Goal: Task Accomplishment & Management: Complete application form

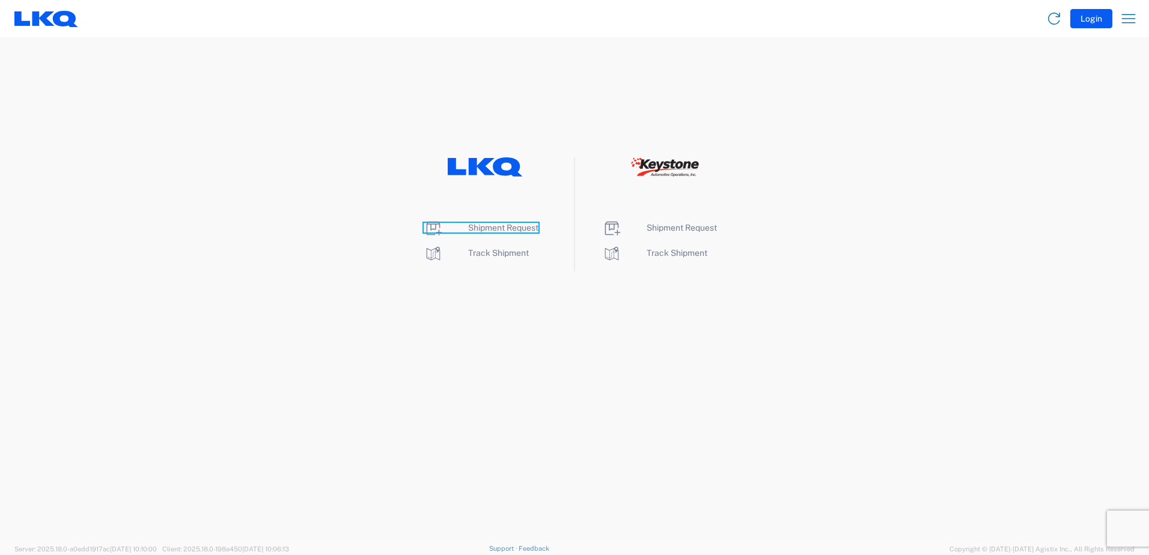
click at [528, 230] on span "Shipment Request" at bounding box center [503, 228] width 70 height 10
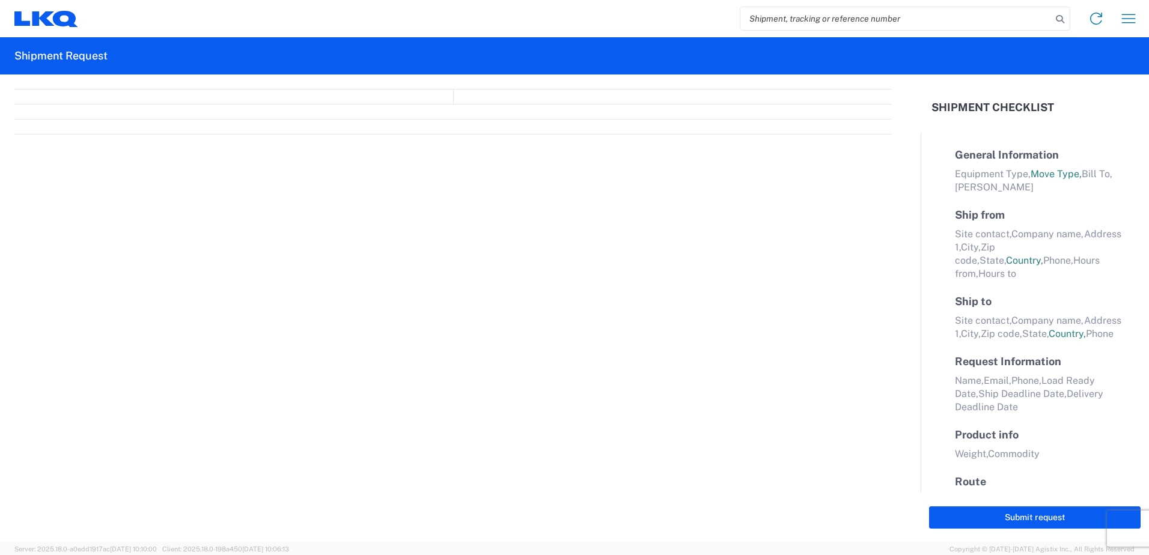
select select "FULL"
select select "LBS"
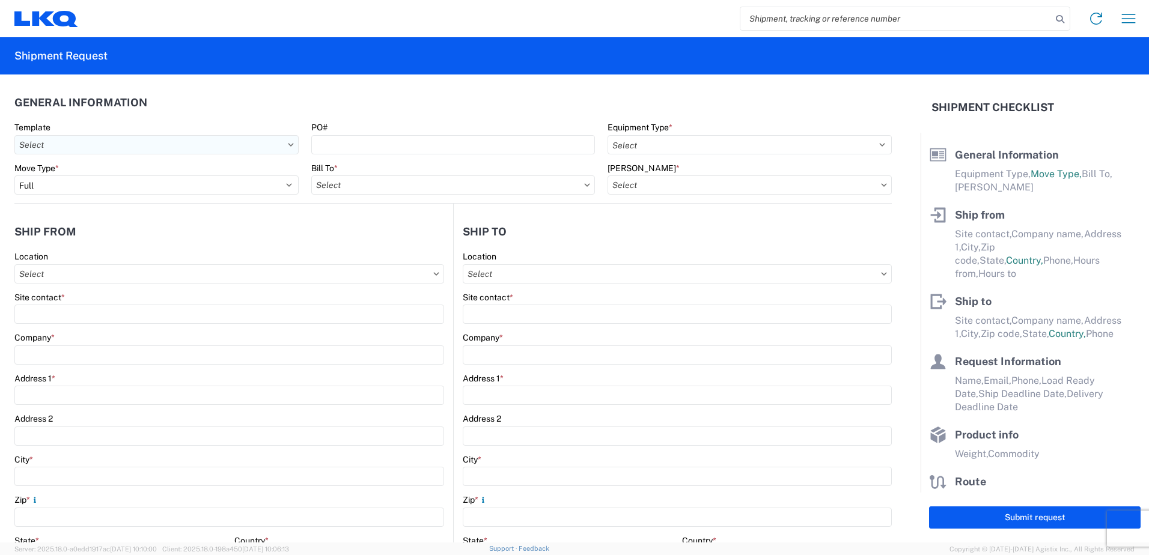
click at [213, 146] on input "Template" at bounding box center [156, 144] width 284 height 19
type input "1117"
click at [102, 198] on div "1117_Montgomery_1760_Houston" at bounding box center [122, 198] width 210 height 19
type input "1117_Montgomery_1760_Houston"
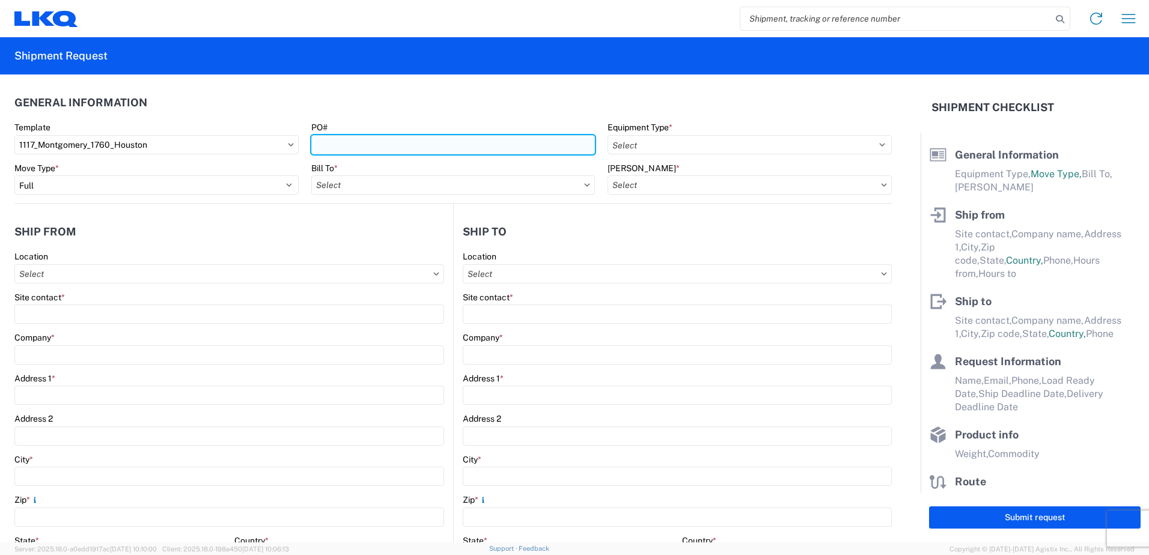
click at [359, 144] on input "PO#" at bounding box center [453, 144] width 284 height 19
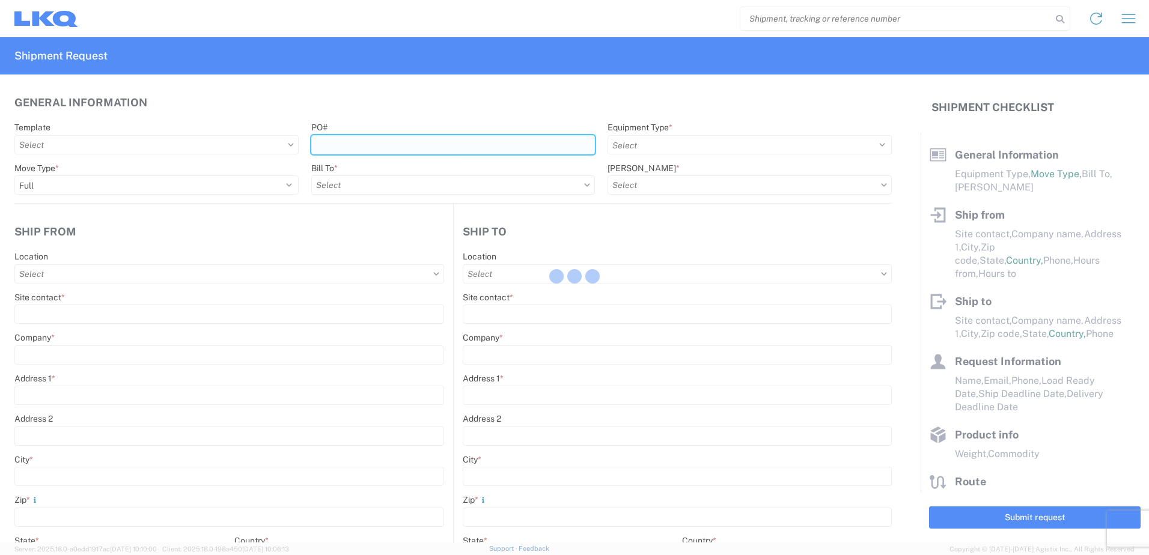
type input "T"
select select
type input "Shipping"
type input "LKQ Montgomery, [GEOGRAPHIC_DATA]"
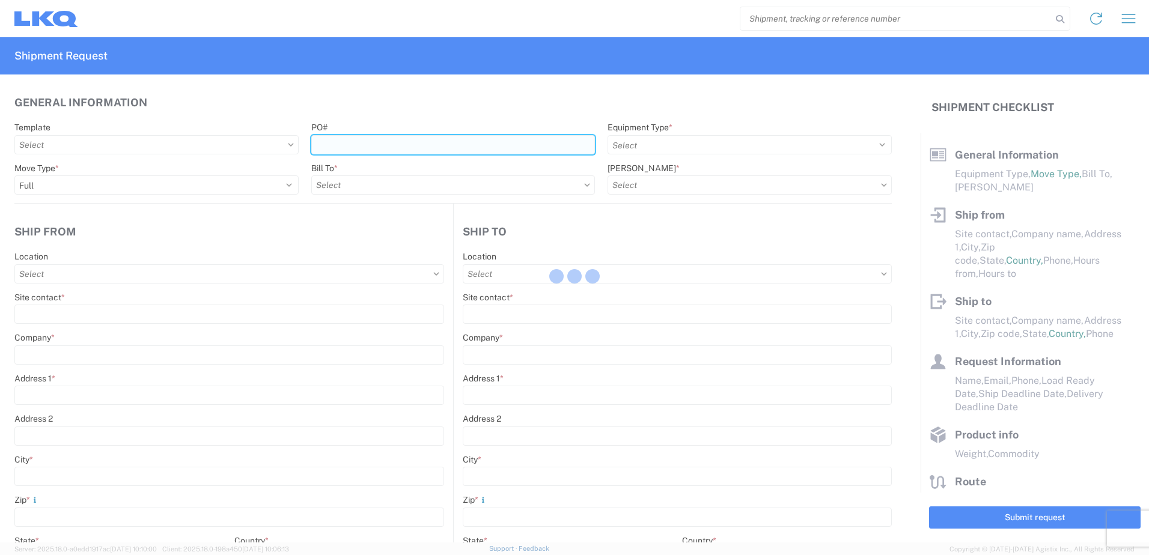
type input "[STREET_ADDRESS]"
type input "[PERSON_NAME]"
type input "36110"
type input "Receiving"
type input "LKQ Best Core"
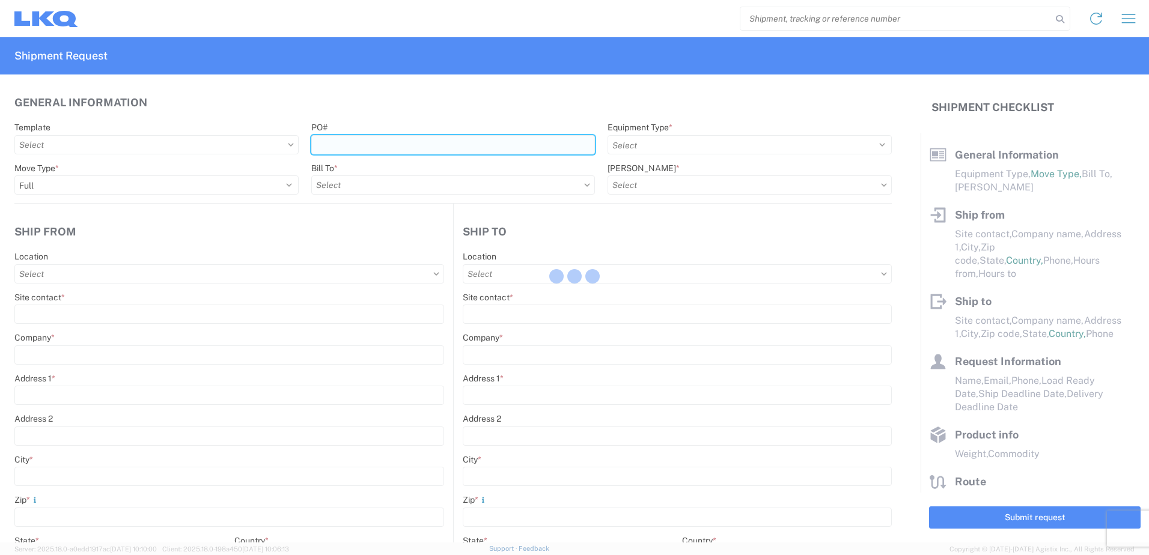
type input "[STREET_ADDRESS]"
type input "[GEOGRAPHIC_DATA]"
type input "77038"
type input "[DATE]"
type input "42000"
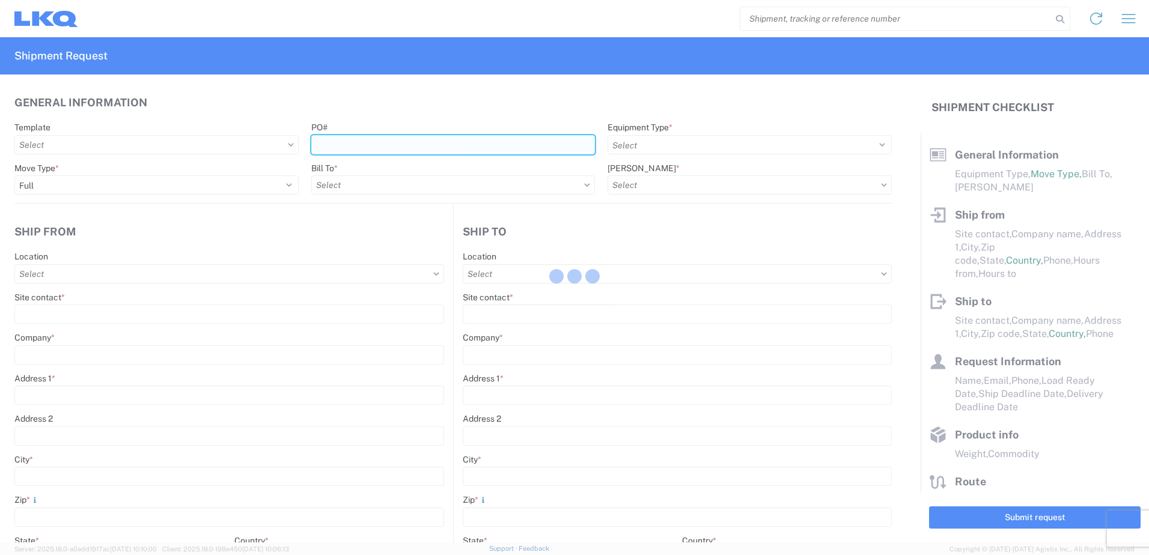
type input "Engines, Transmissions"
type input "1"
type input "12"
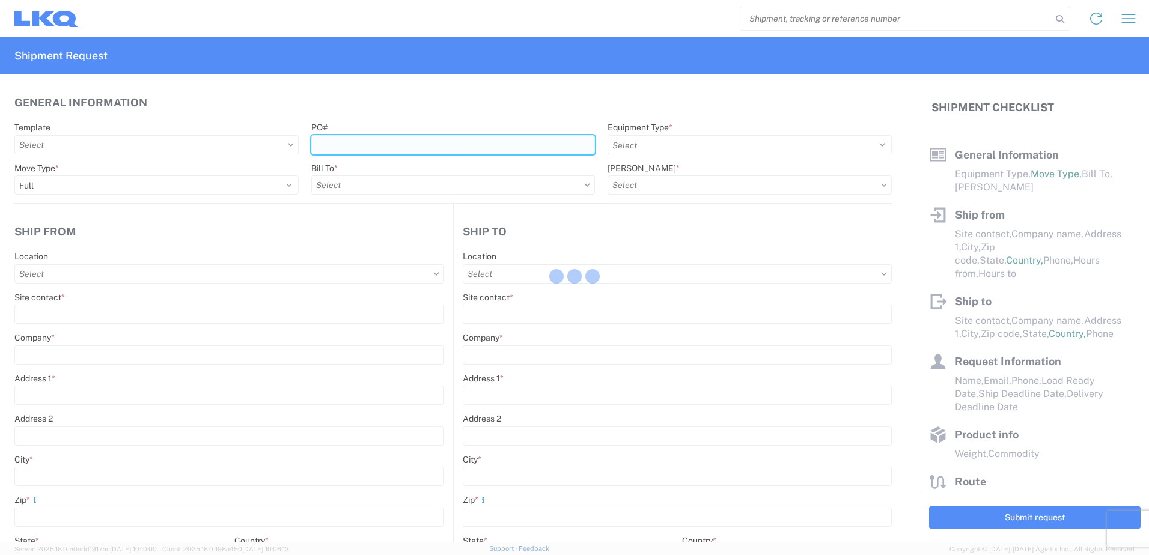
select select "IN"
type input "1117 - LKQ Montgomery AL"
select select "US"
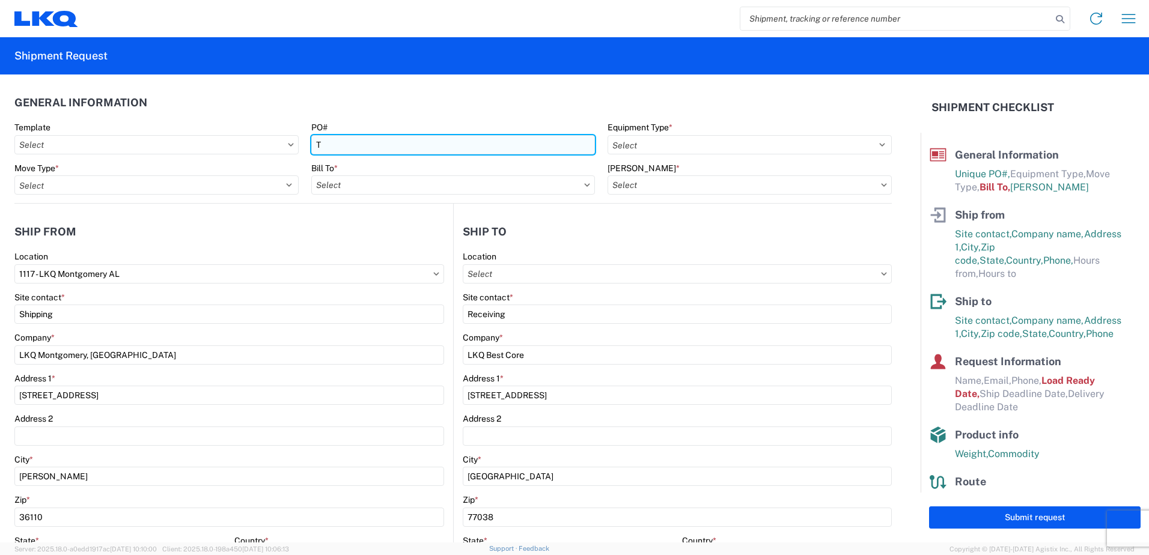
type input "1760 - LKQ Best Core"
type input "1760-1300-50180-0000 - 1760 Freight In - Cores"
type input "T31456"
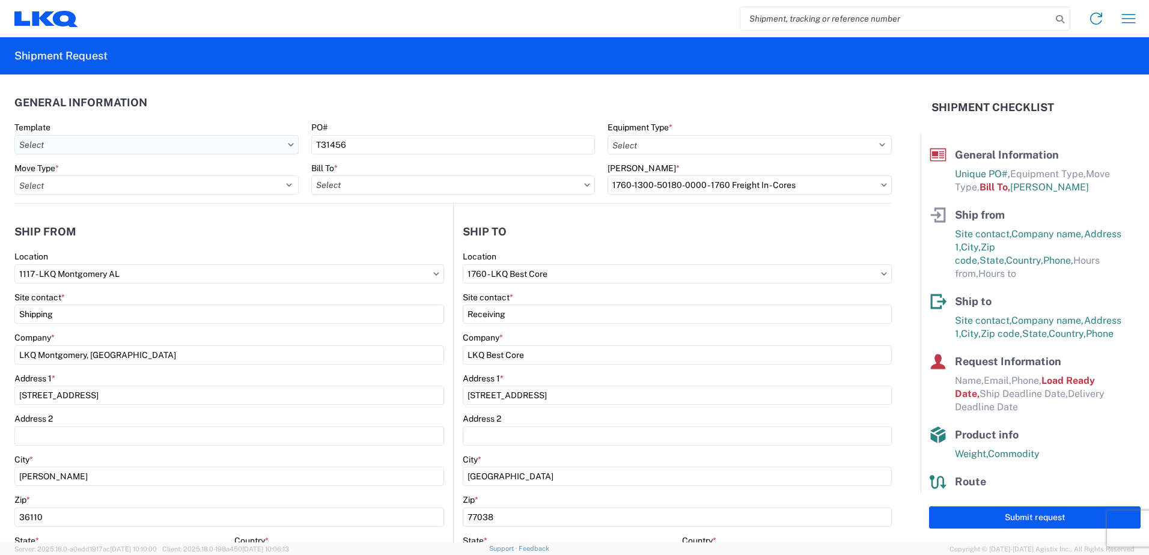
click at [218, 143] on input "Template" at bounding box center [156, 144] width 284 height 19
type input "1117"
click at [129, 194] on div "1117_Montgomery_1760_Houston" at bounding box center [122, 198] width 210 height 19
type input "1117_Montgomery_1760_Houston"
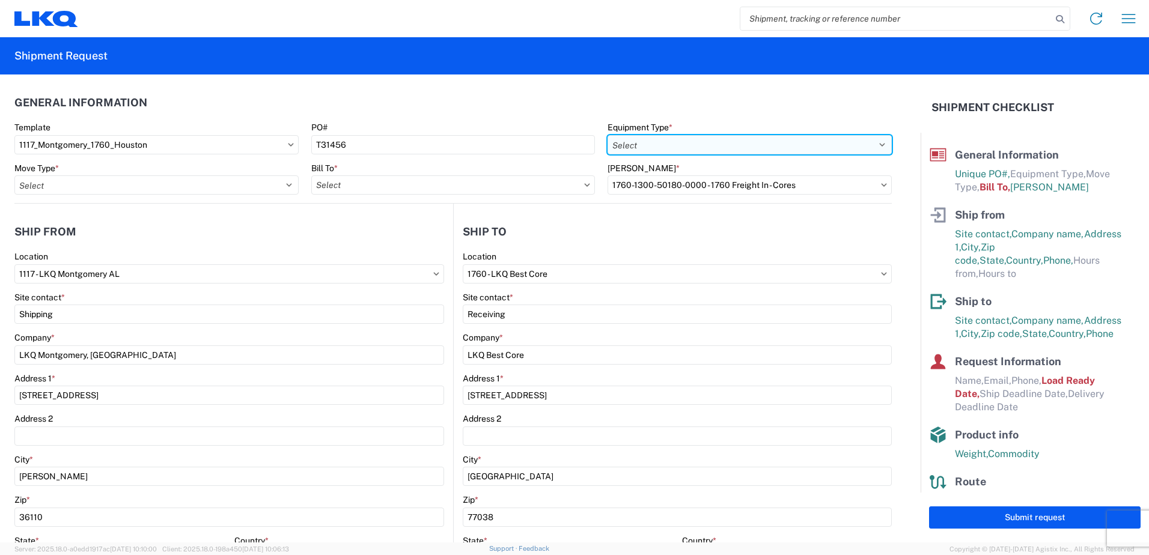
click at [679, 145] on select "Select 53’ Dry Van Flatbed Dropdeck (van) Lowboy (flatbed) Rail" at bounding box center [750, 144] width 284 height 19
select select "STDV"
click at [608, 135] on select "Select 53’ Dry Van Flatbed Dropdeck (van) Lowboy (flatbed) Rail" at bounding box center [750, 144] width 284 height 19
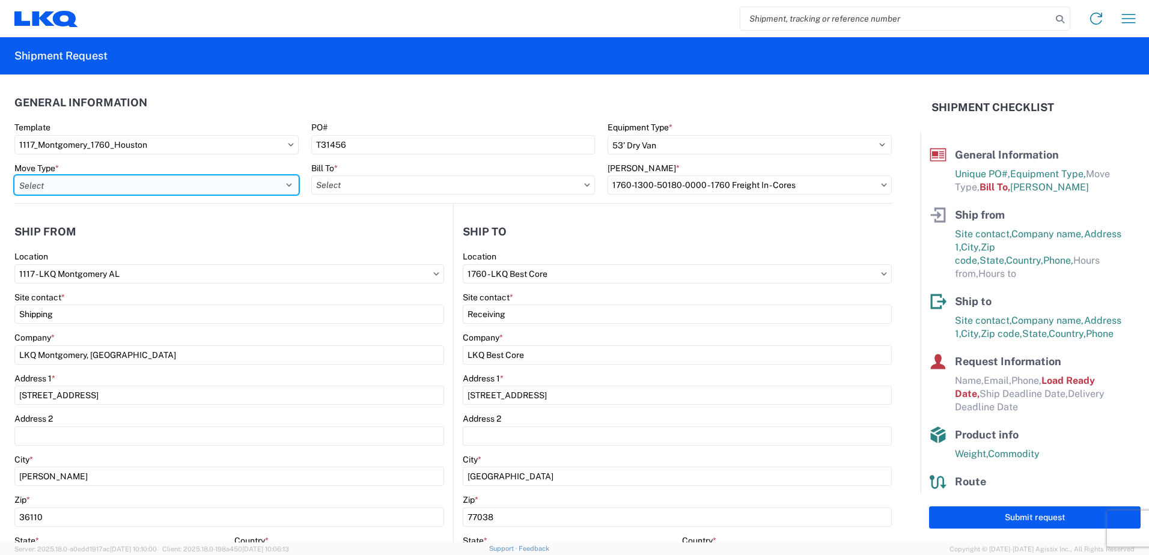
click at [128, 185] on select "Select Full Partial TL" at bounding box center [156, 185] width 284 height 19
select select "FULL"
click at [14, 176] on select "Select Full Partial TL" at bounding box center [156, 185] width 284 height 19
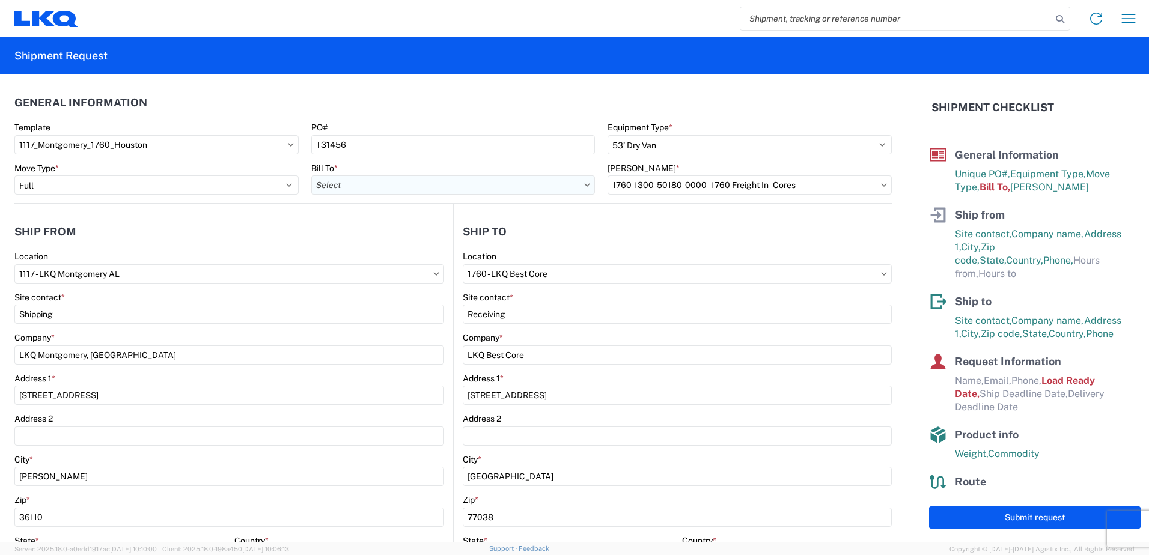
click at [403, 180] on input "Bill To *" at bounding box center [453, 185] width 284 height 19
type input "3392"
click at [408, 239] on div "3392 - Transmetco" at bounding box center [416, 238] width 210 height 19
type input "3392 - Transmetco"
click at [882, 186] on icon at bounding box center [884, 184] width 5 height 3
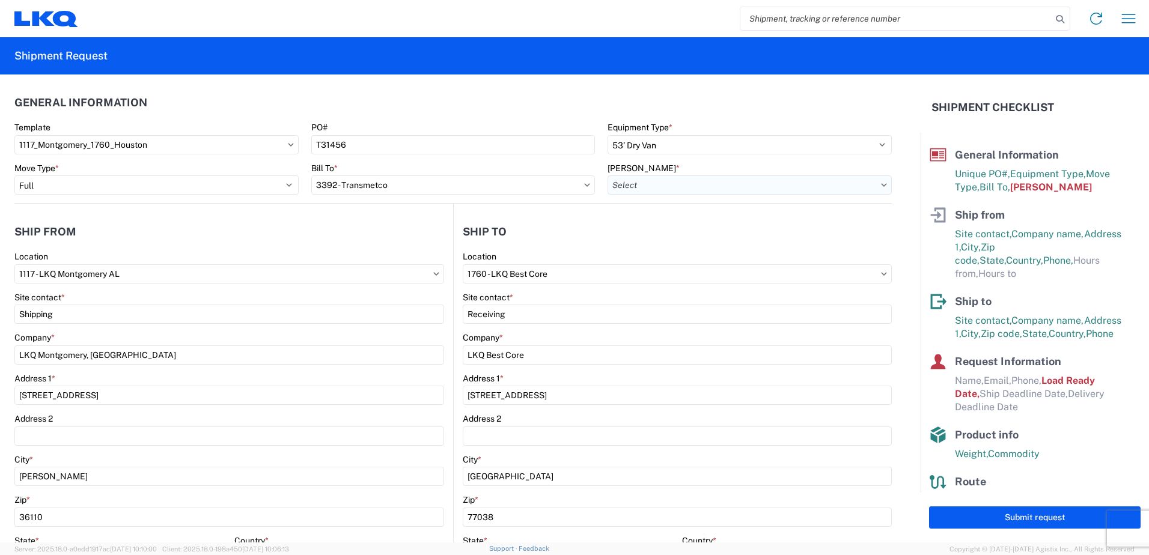
click at [664, 183] on input "[PERSON_NAME] *" at bounding box center [750, 185] width 284 height 19
click at [695, 239] on div "3392-3015-50180-0000 - 3392 Freight In - Wheel Cores" at bounding box center [717, 238] width 224 height 19
type input "3392-3015-50180-0000 - 3392 Freight In - Wheel Cores"
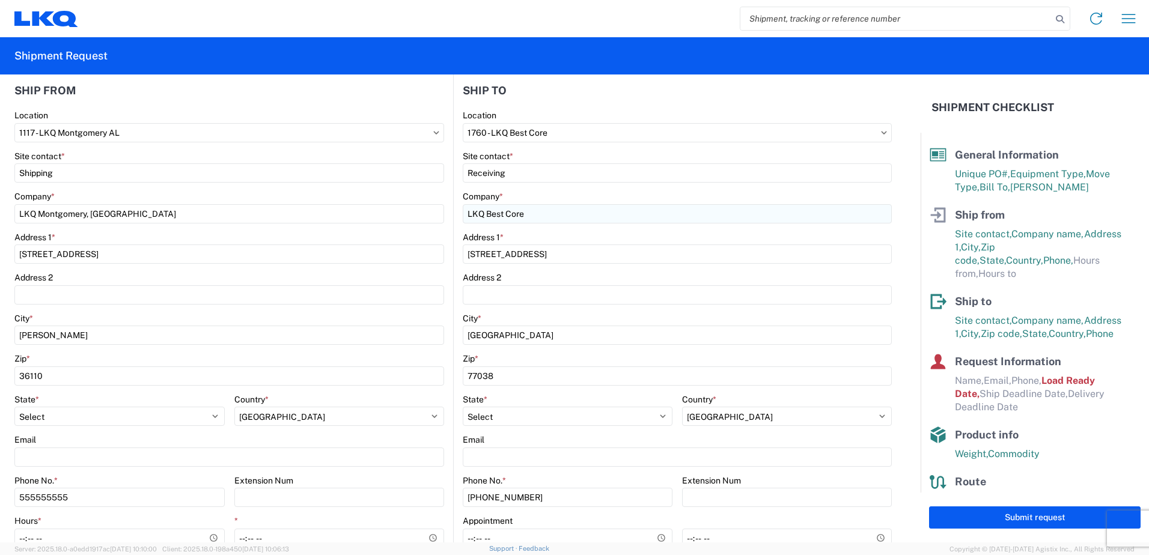
scroll to position [120, 0]
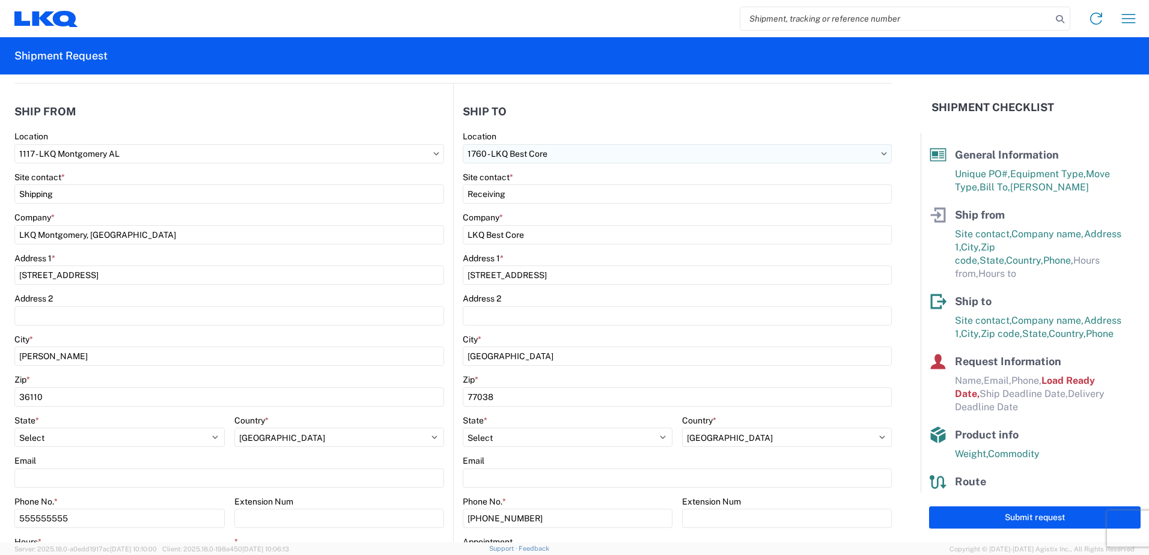
click at [540, 148] on input "1760 - LKQ Best Core" at bounding box center [677, 153] width 429 height 19
type input "3392"
click at [540, 202] on div "3392 - Transmetco" at bounding box center [567, 207] width 210 height 19
type input "3392 - Transmetco"
type input "LKQ Corporation"
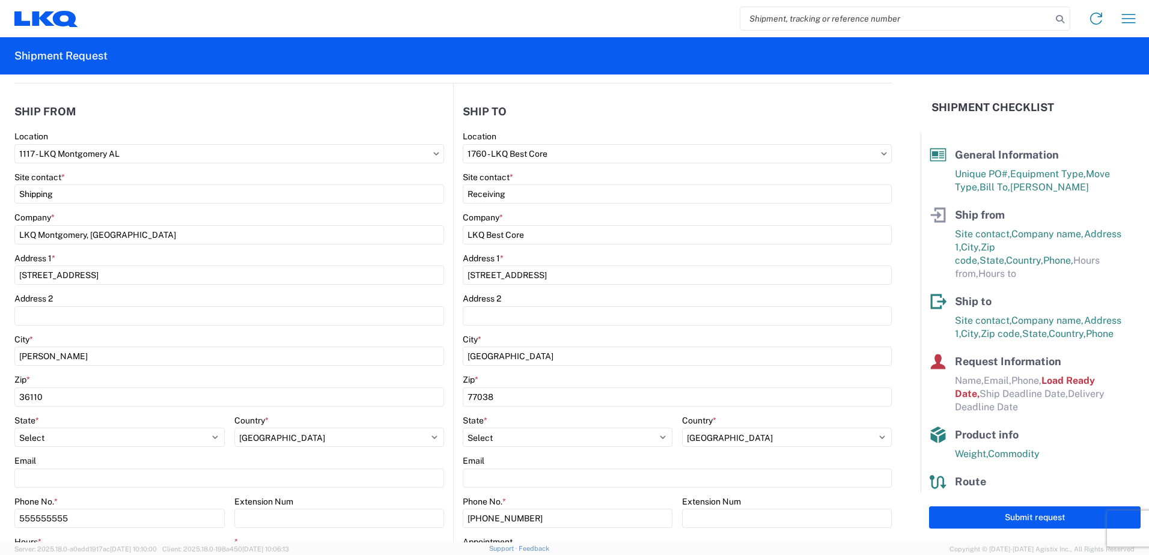
type input "[STREET_ADDRESS]"
type input "Huntington"
type input "46750"
select select "US"
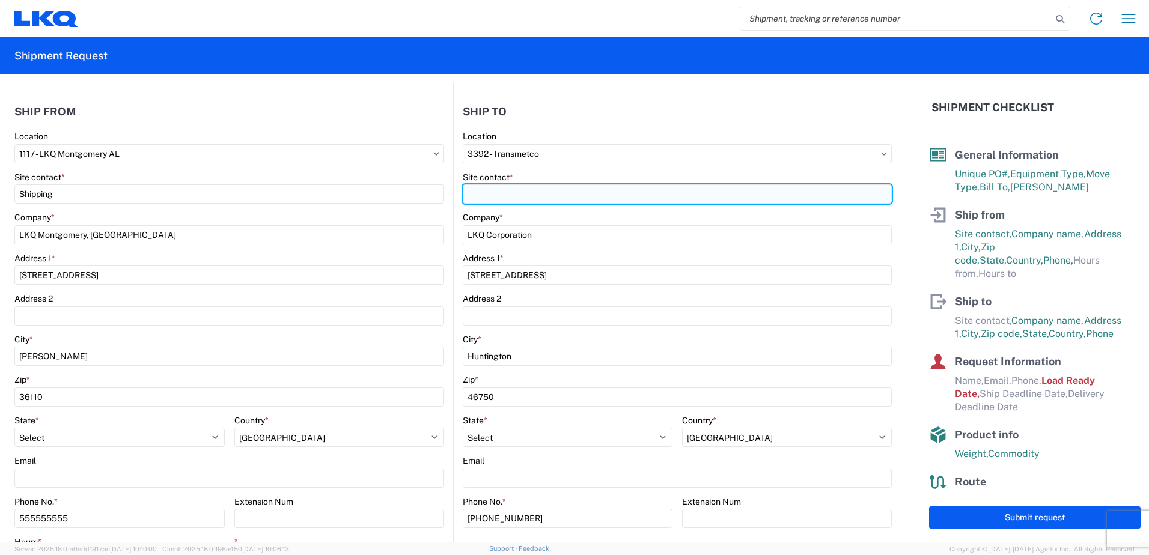
click at [548, 192] on input "Site contact *" at bounding box center [677, 194] width 429 height 19
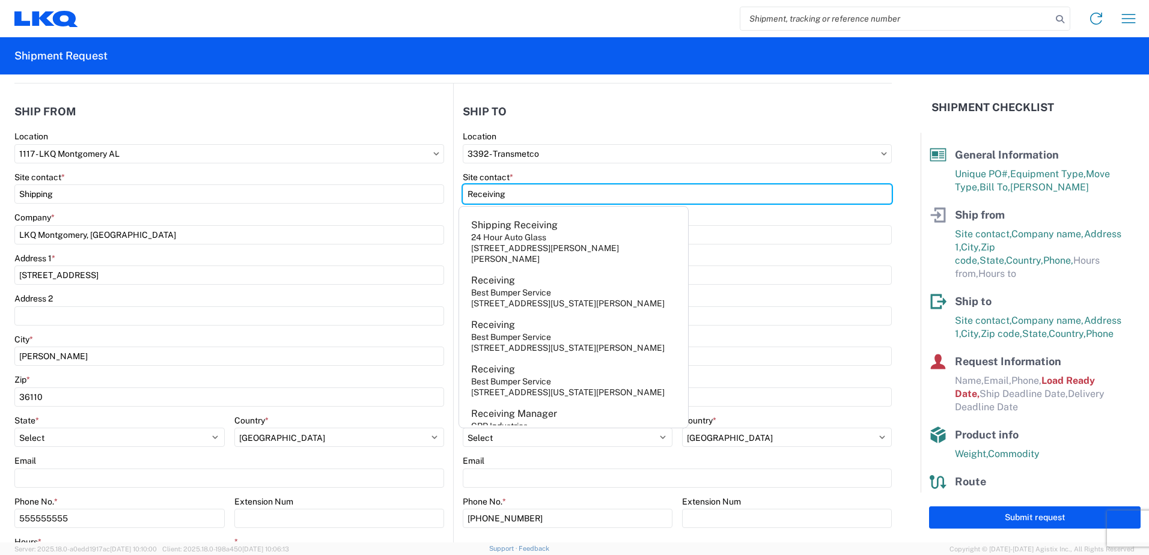
type input "Receiving"
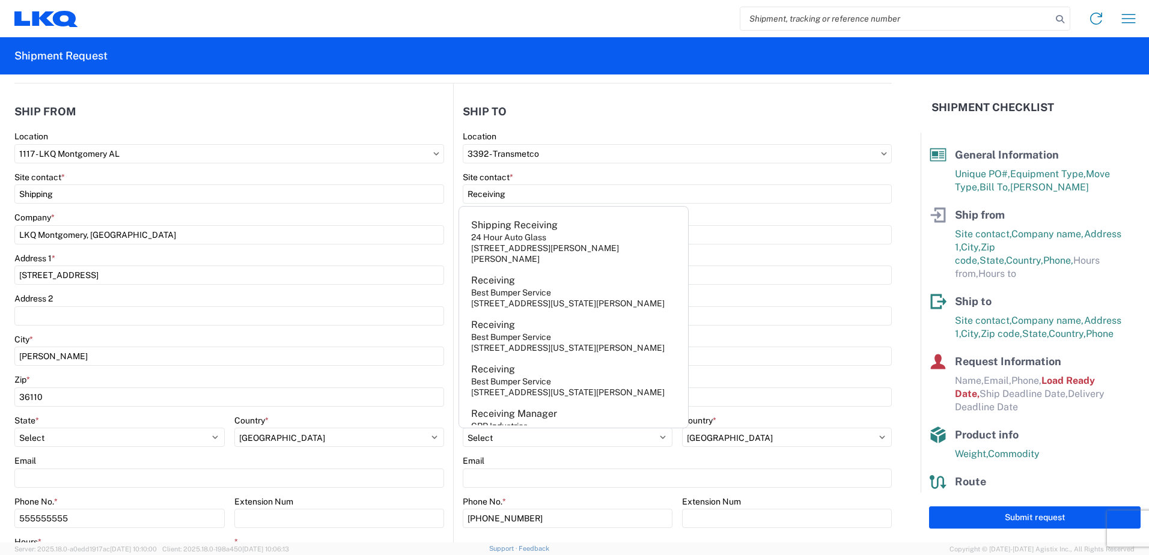
click at [563, 105] on header "Ship to" at bounding box center [673, 111] width 438 height 27
click at [381, 120] on header "Ship from" at bounding box center [233, 111] width 439 height 27
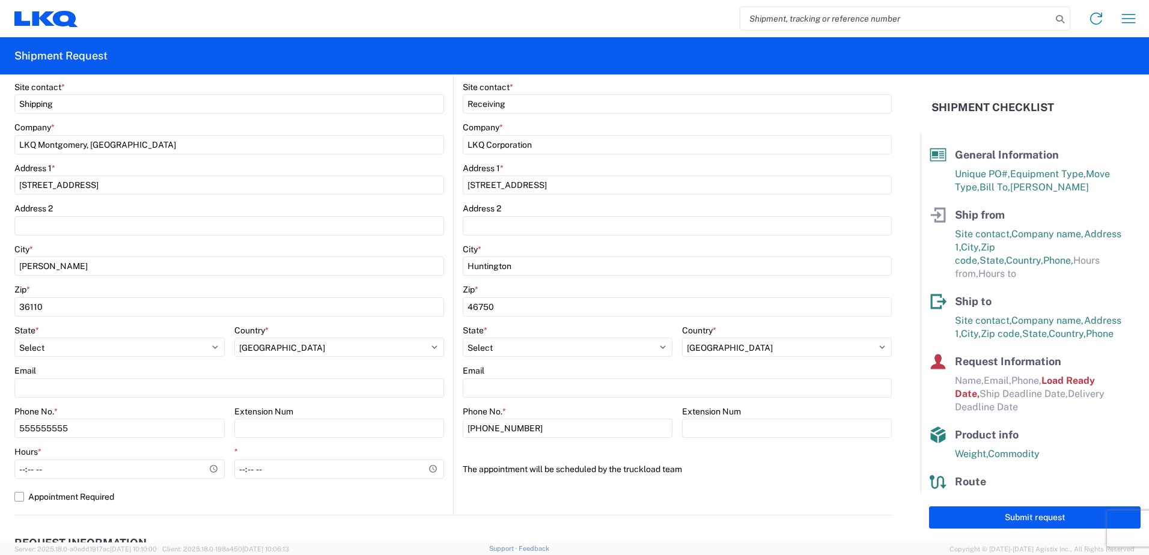
scroll to position [301, 0]
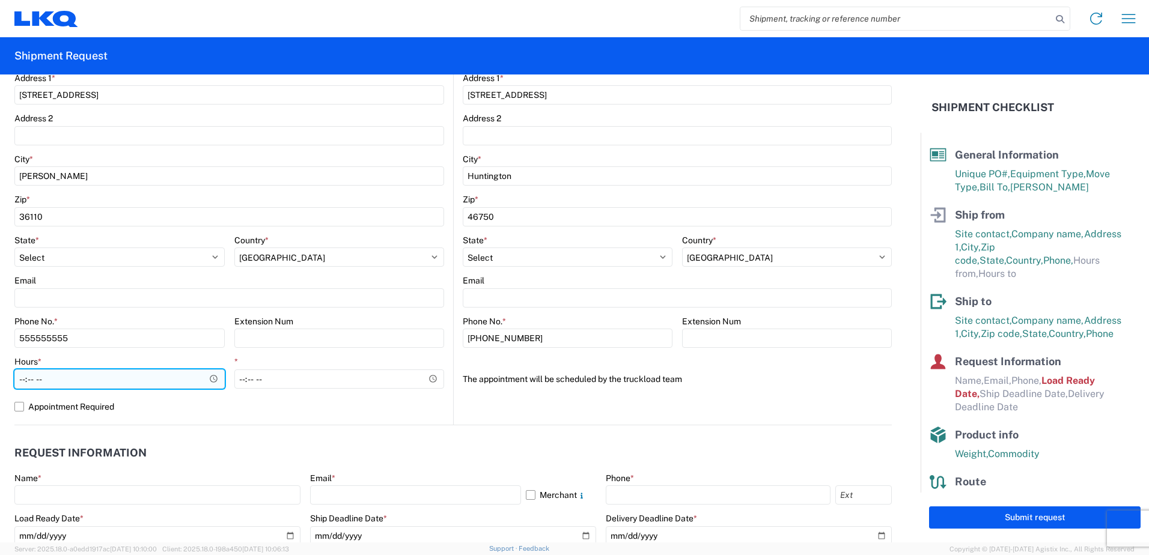
click at [208, 381] on input "Hours *" at bounding box center [119, 379] width 210 height 19
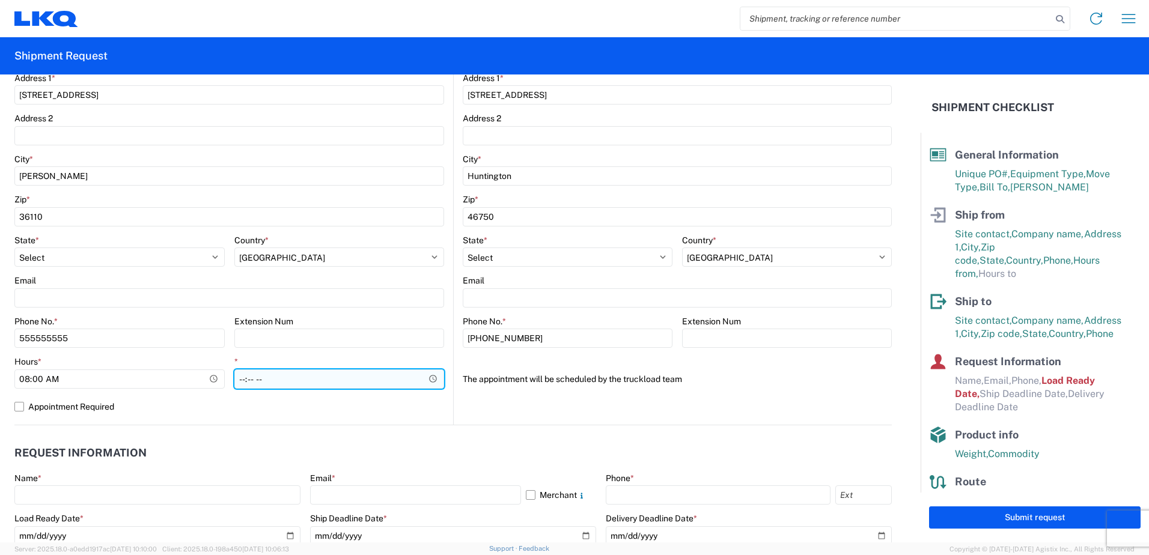
type input "08:00"
click at [430, 379] on input "*" at bounding box center [339, 379] width 210 height 19
type input "14:00"
click at [358, 358] on div "*" at bounding box center [339, 361] width 210 height 11
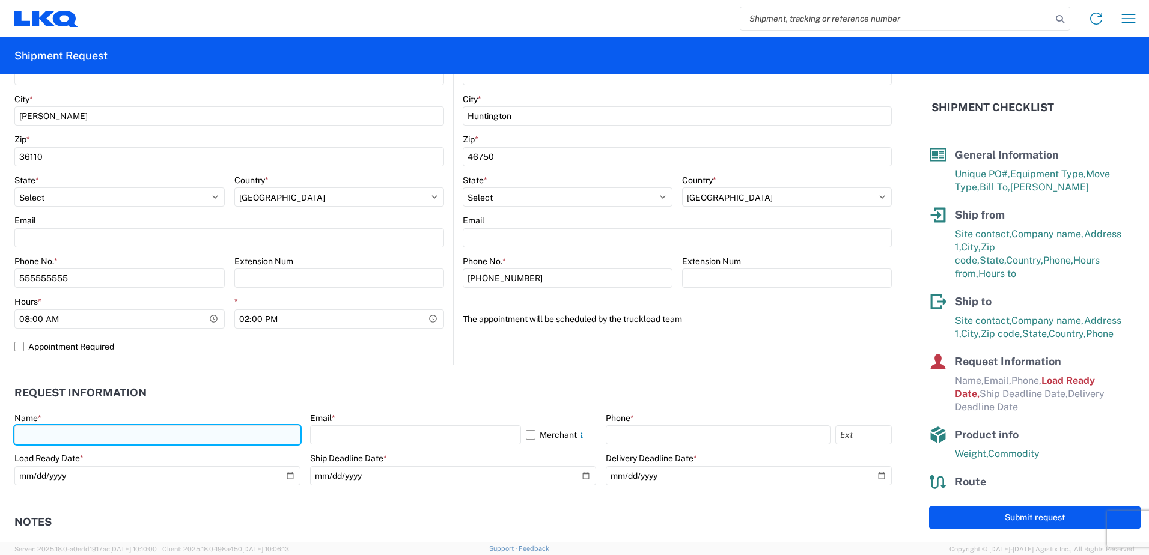
click at [112, 433] on input "text" at bounding box center [157, 435] width 286 height 19
type input "[PERSON_NAME]"
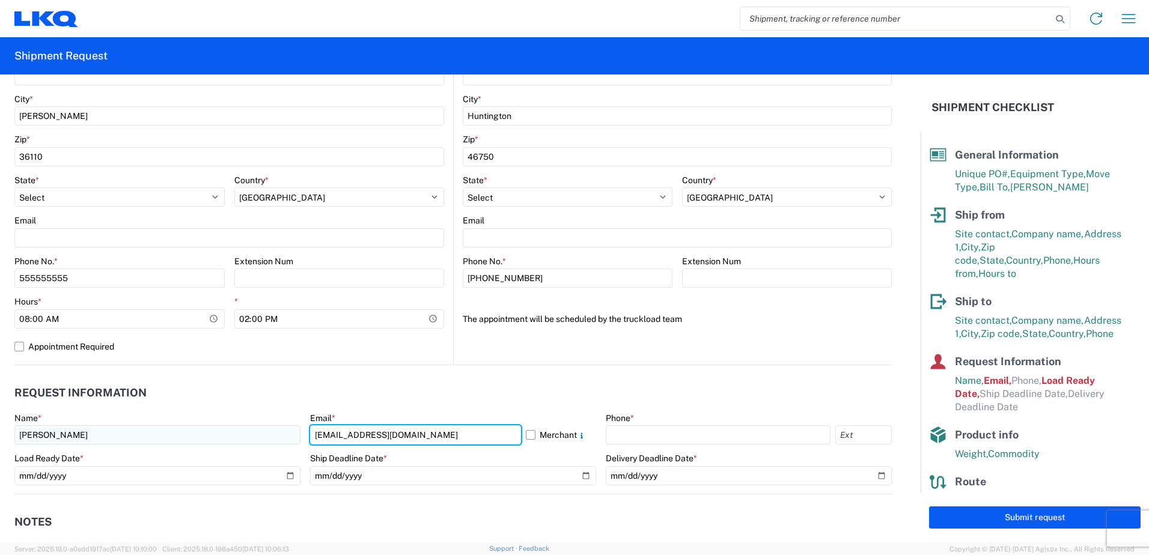
type input "[EMAIL_ADDRESS][DOMAIN_NAME]"
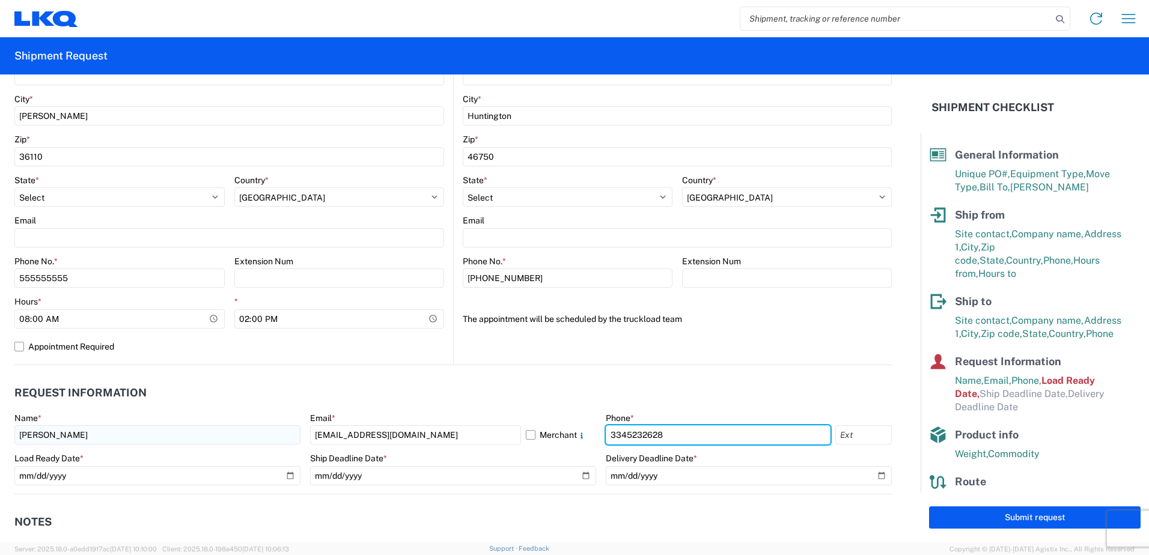
type input "3345232628"
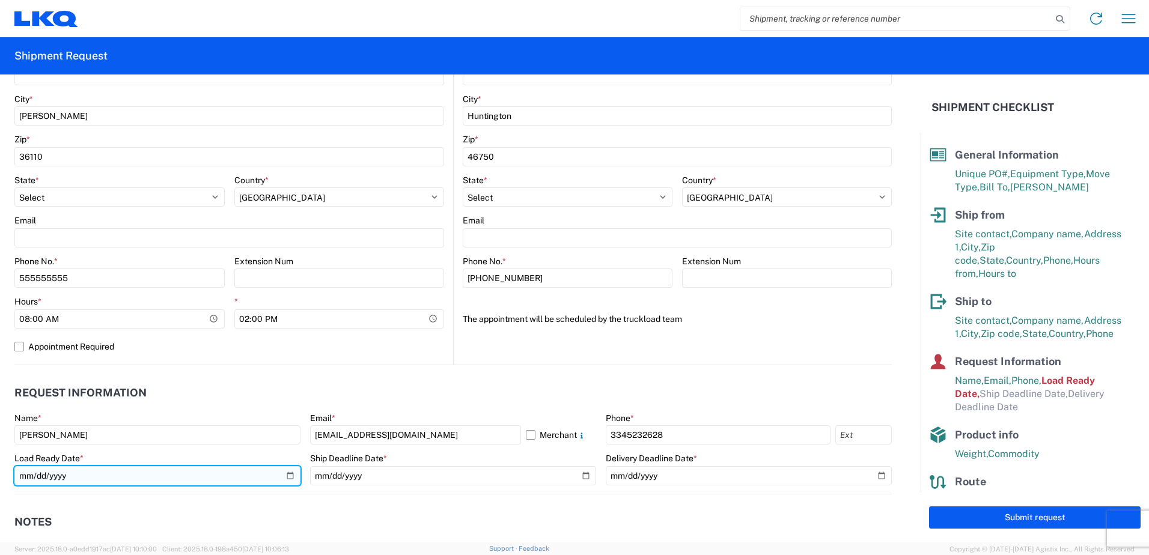
click at [292, 475] on input "[DATE]" at bounding box center [157, 475] width 286 height 19
type input "[DATE]"
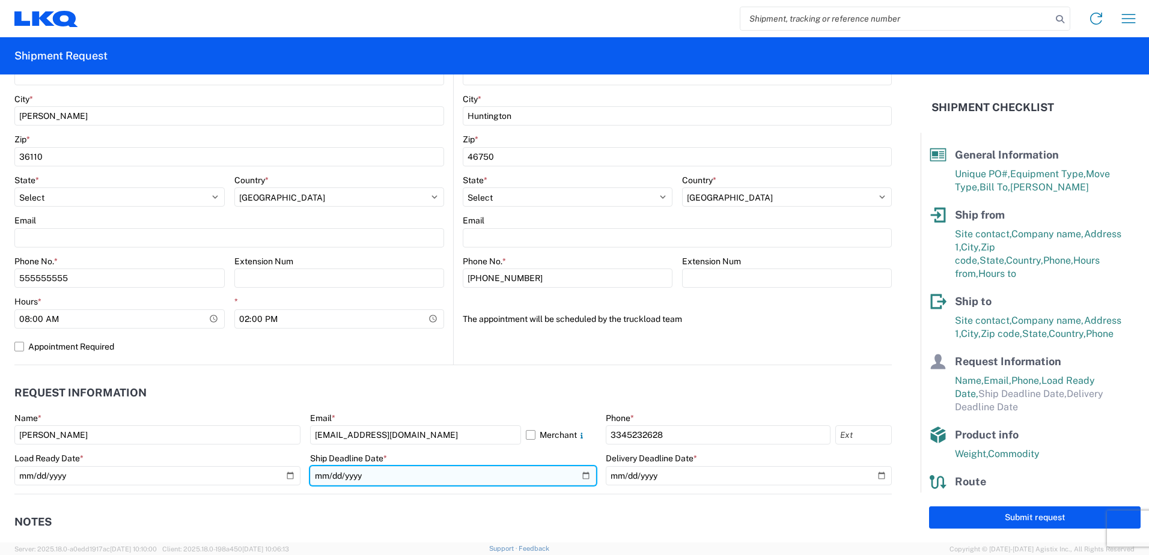
click at [581, 474] on input "date" at bounding box center [453, 475] width 286 height 19
type input "[DATE]"
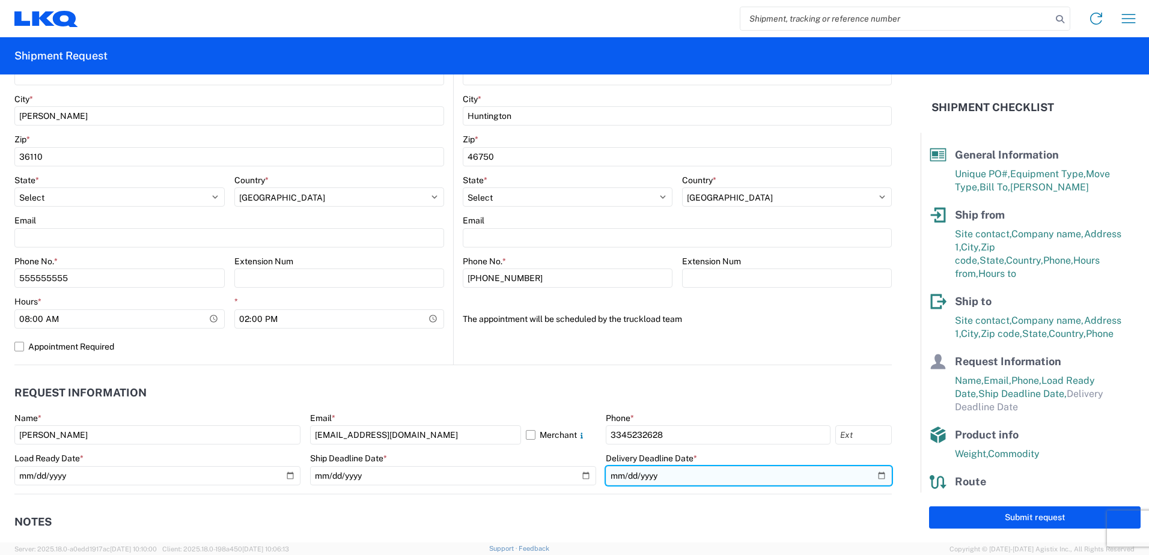
click at [872, 473] on input "date" at bounding box center [749, 475] width 286 height 19
type input "[DATE]"
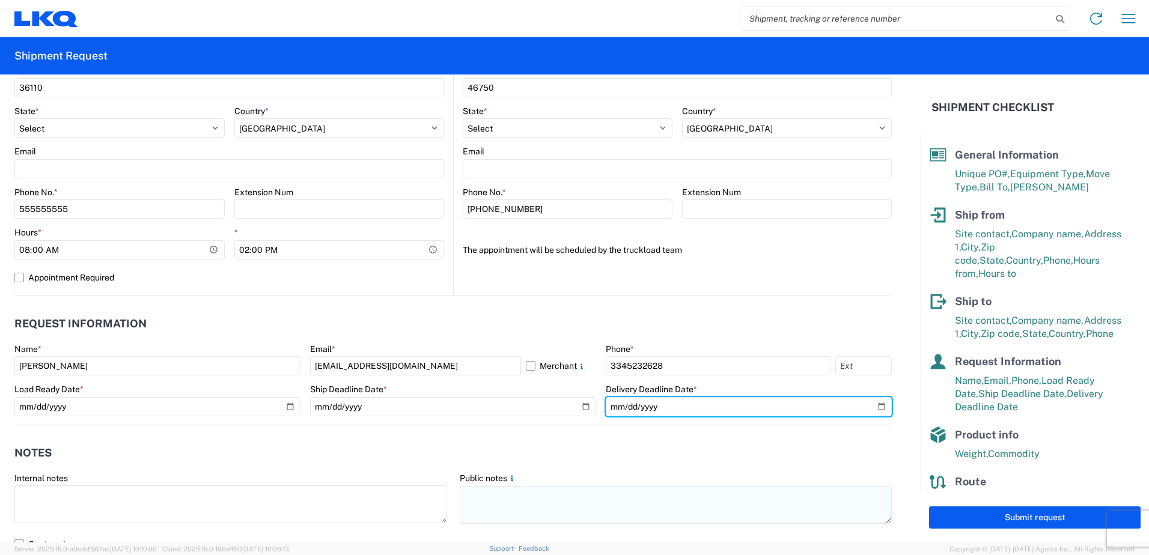
scroll to position [541, 0]
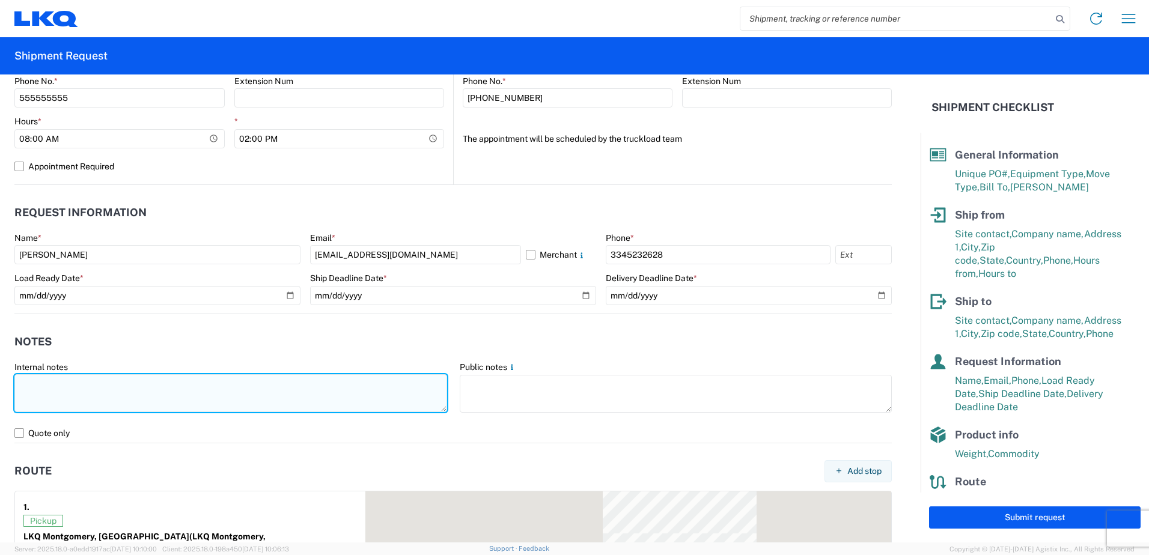
click at [160, 397] on textarea at bounding box center [230, 393] width 433 height 38
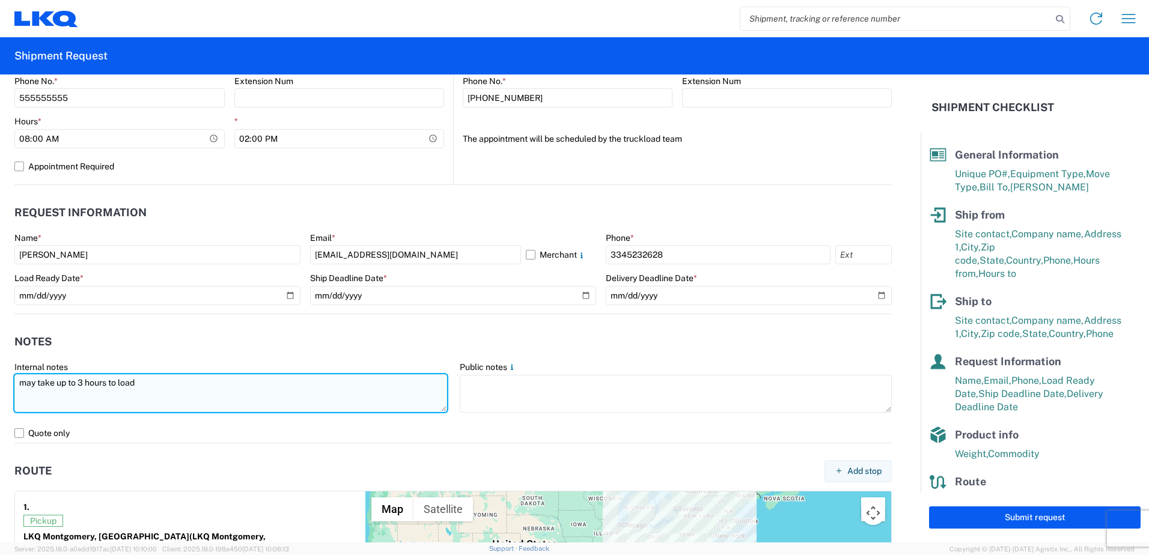
click at [171, 391] on textarea "may take up to 3 hours to load" at bounding box center [230, 393] width 433 height 38
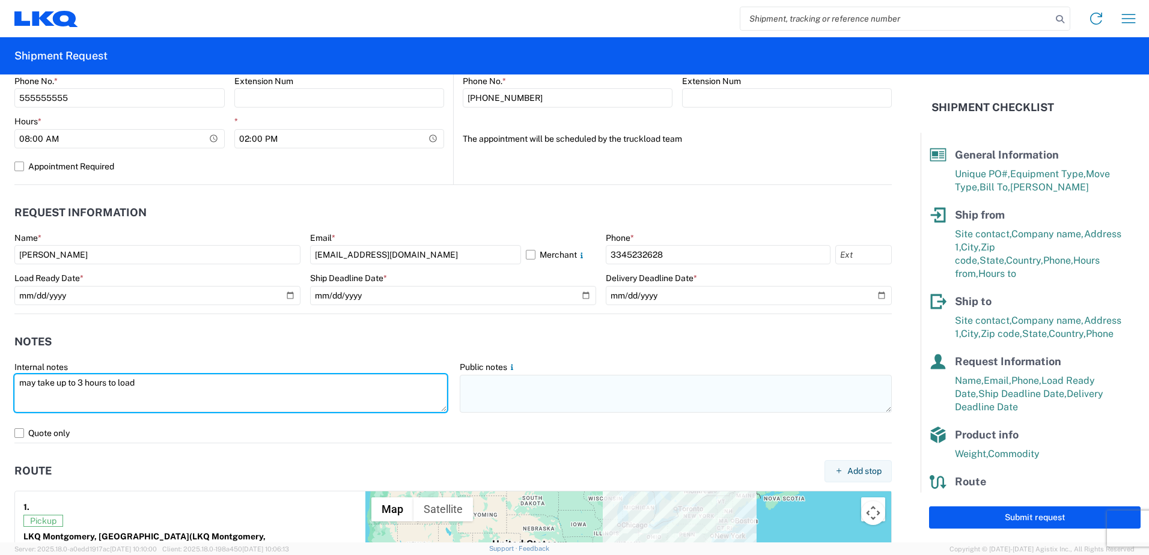
type textarea "may take up to 3 hours to load"
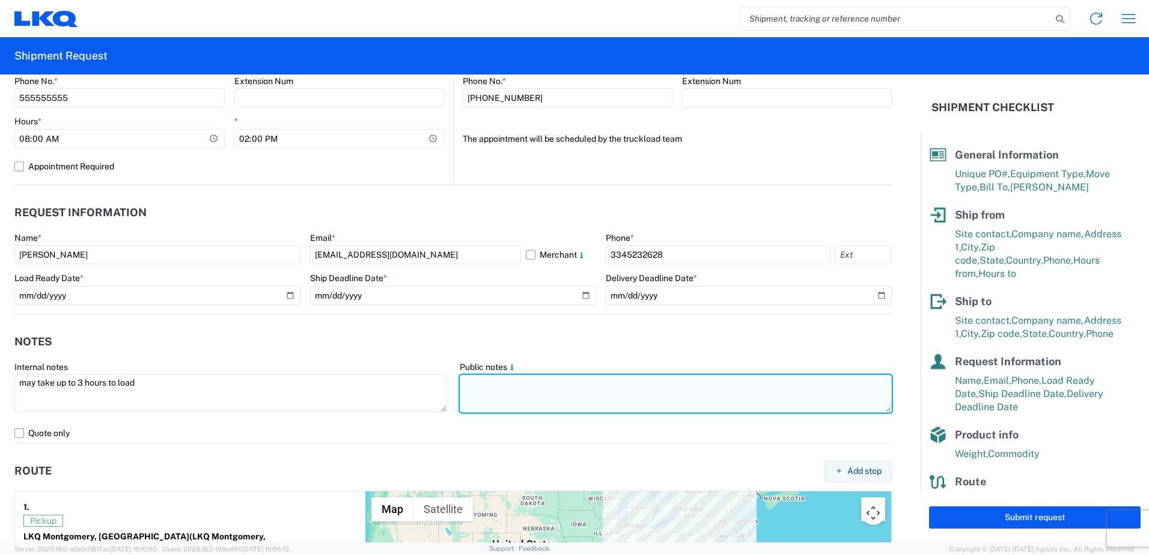
click at [522, 390] on textarea at bounding box center [676, 394] width 433 height 38
paste textarea "may take up to 3 hours to load"
type textarea "may take up to 3 hours to load"
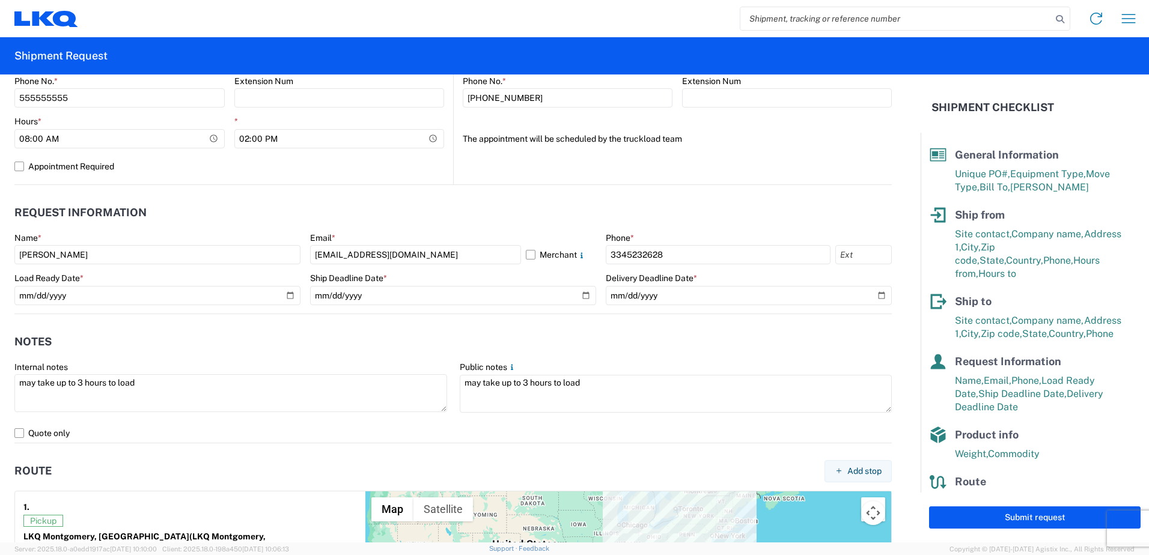
click at [462, 325] on agx-notes "Notes Internal notes may take up to 3 hours to load Public notes may take up to…" at bounding box center [453, 378] width 878 height 129
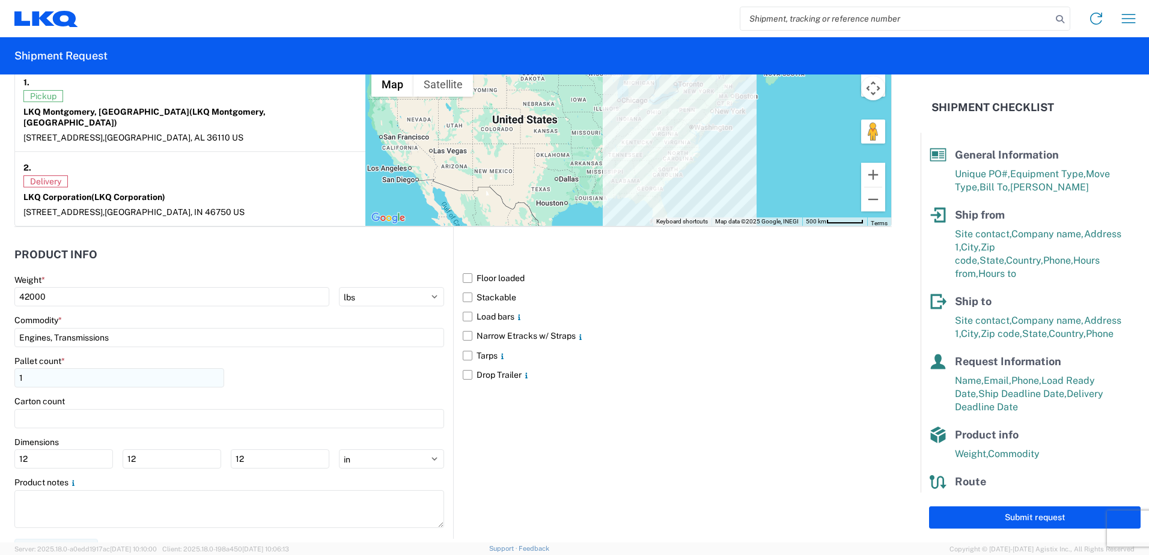
scroll to position [974, 0]
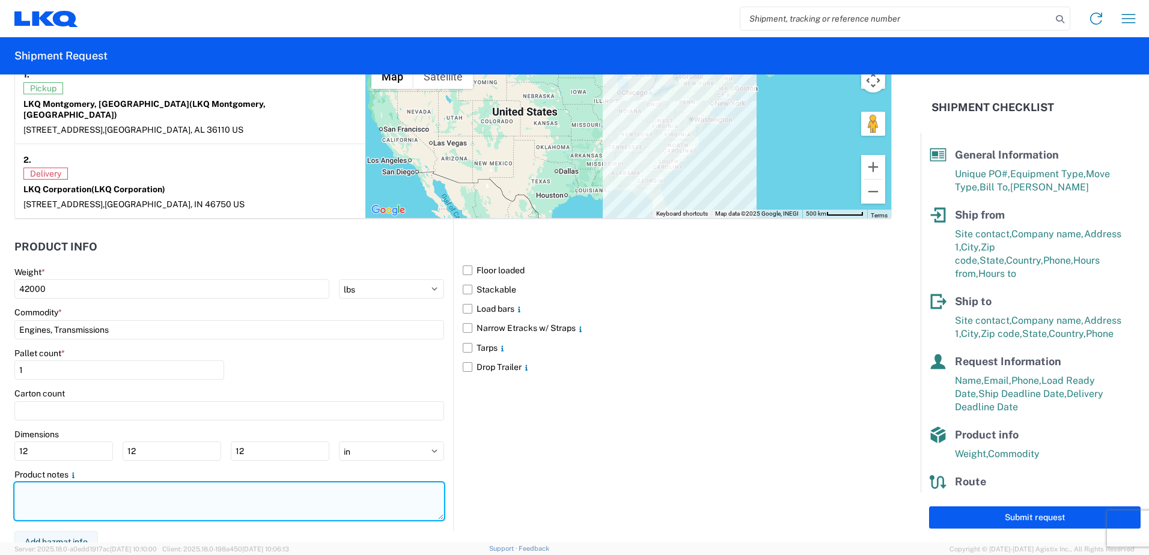
paste textarea "may take up to 3 hours to load"
type textarea "may take up to 3 hours to load"
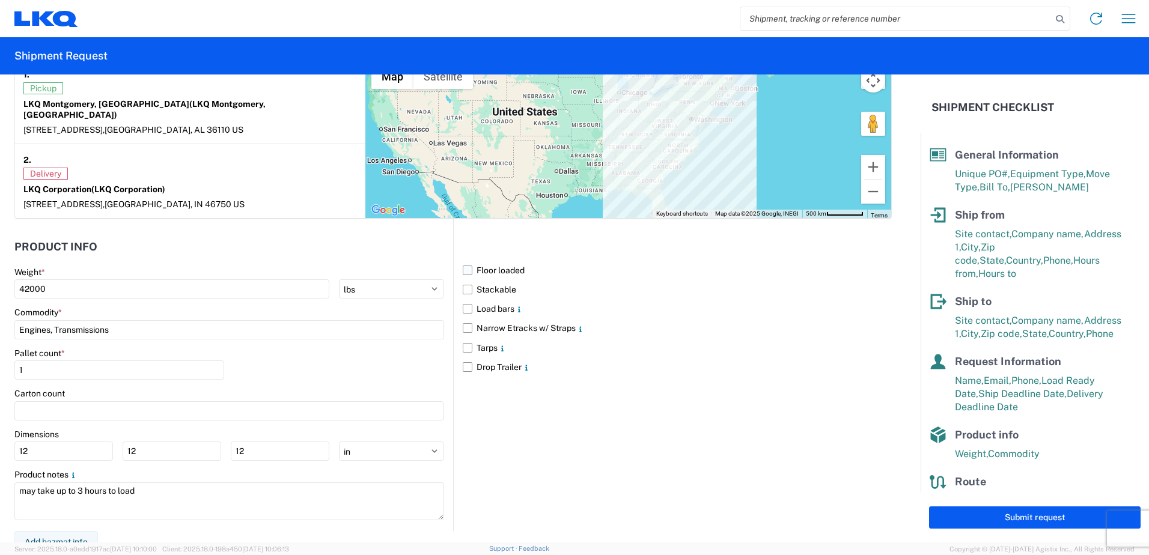
click at [468, 266] on label "Floor loaded" at bounding box center [677, 270] width 429 height 19
click at [0, 0] on input "Floor loaded" at bounding box center [0, 0] width 0 height 0
click at [150, 320] on input "Engines, Transmissions" at bounding box center [229, 329] width 430 height 19
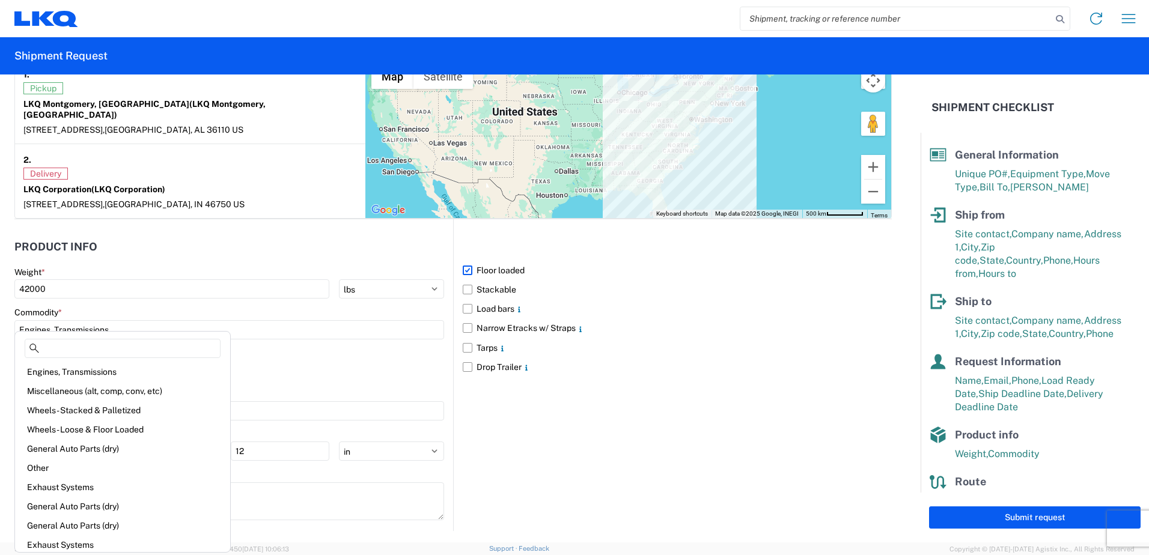
scroll to position [19, 0]
click at [142, 414] on div "Wheels - Stacked & Palletized" at bounding box center [122, 411] width 210 height 19
type input "Wheels - Stacked & Palletized"
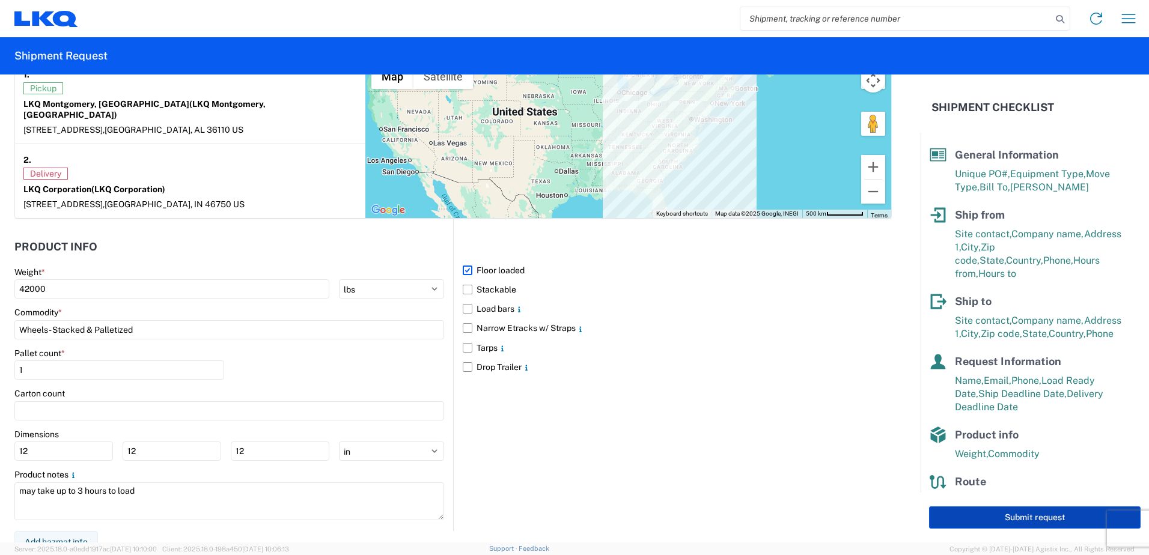
click at [1039, 518] on button "Submit request" at bounding box center [1035, 518] width 212 height 22
